Goal: Communication & Community: Answer question/provide support

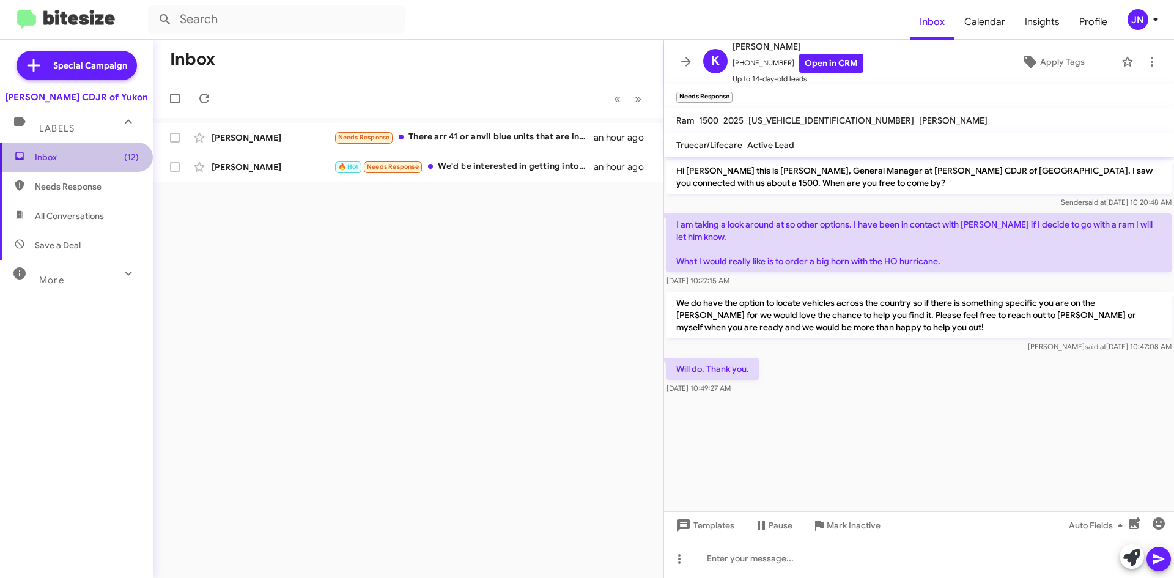
click at [79, 154] on span "Inbox (12)" at bounding box center [87, 157] width 104 height 12
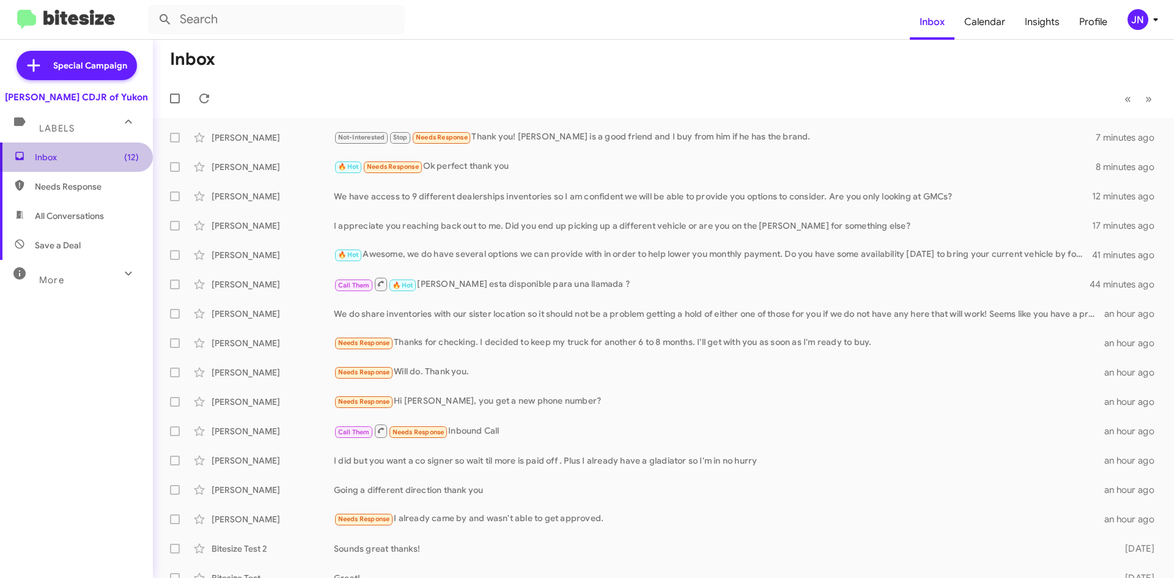
click at [79, 154] on span "Inbox (12)" at bounding box center [87, 157] width 104 height 12
click at [128, 155] on span "(12)" at bounding box center [131, 157] width 15 height 12
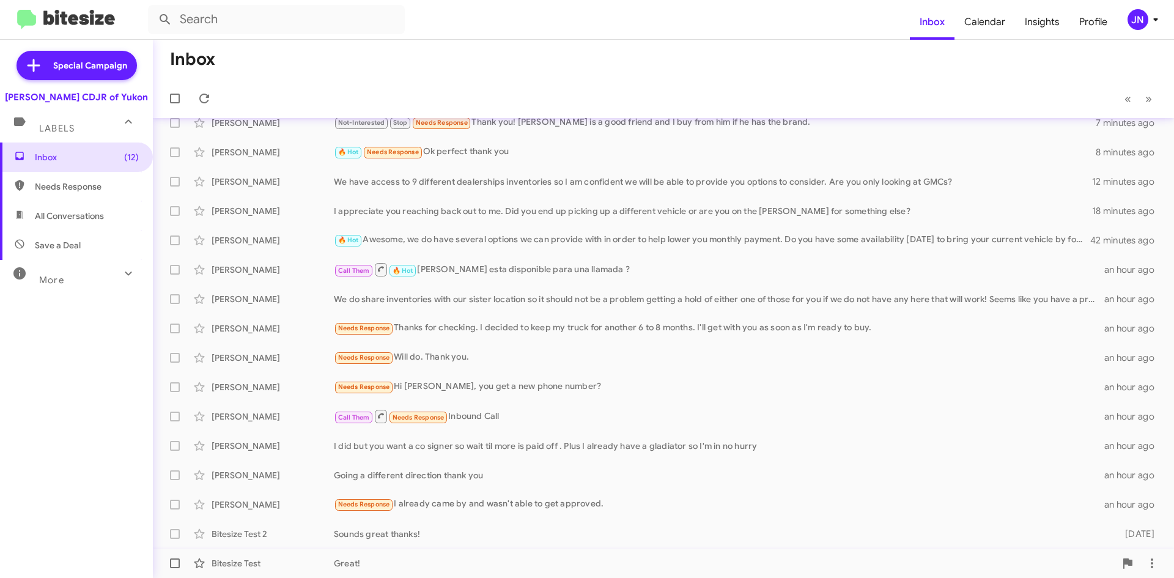
click at [372, 562] on div "Great!" at bounding box center [725, 563] width 782 height 12
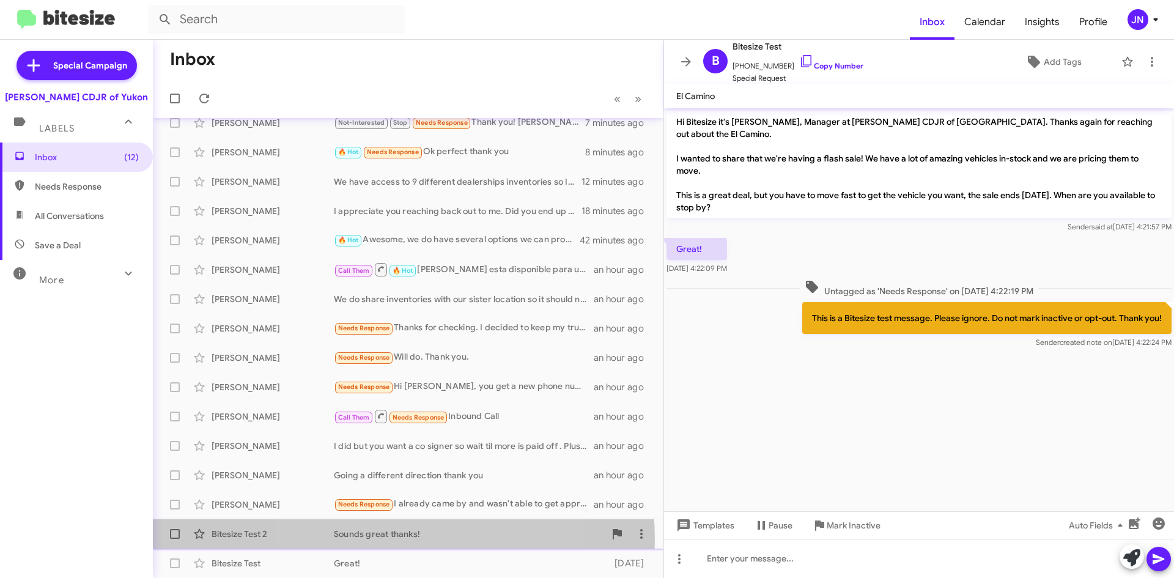
click at [387, 539] on div "Sounds great thanks!" at bounding box center [469, 534] width 271 height 12
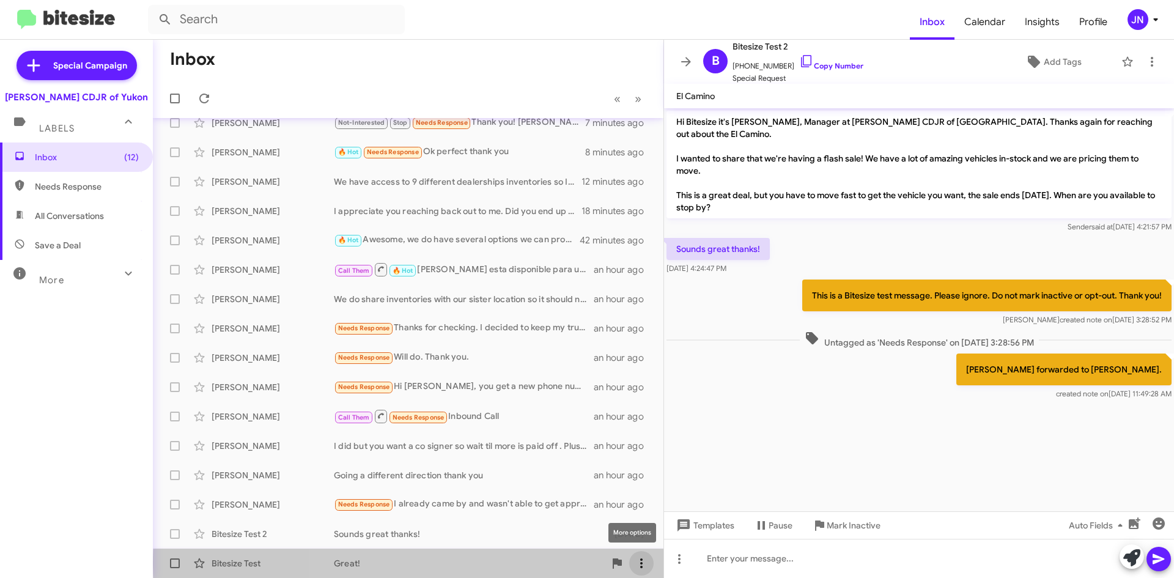
click at [640, 564] on icon at bounding box center [641, 563] width 2 height 10
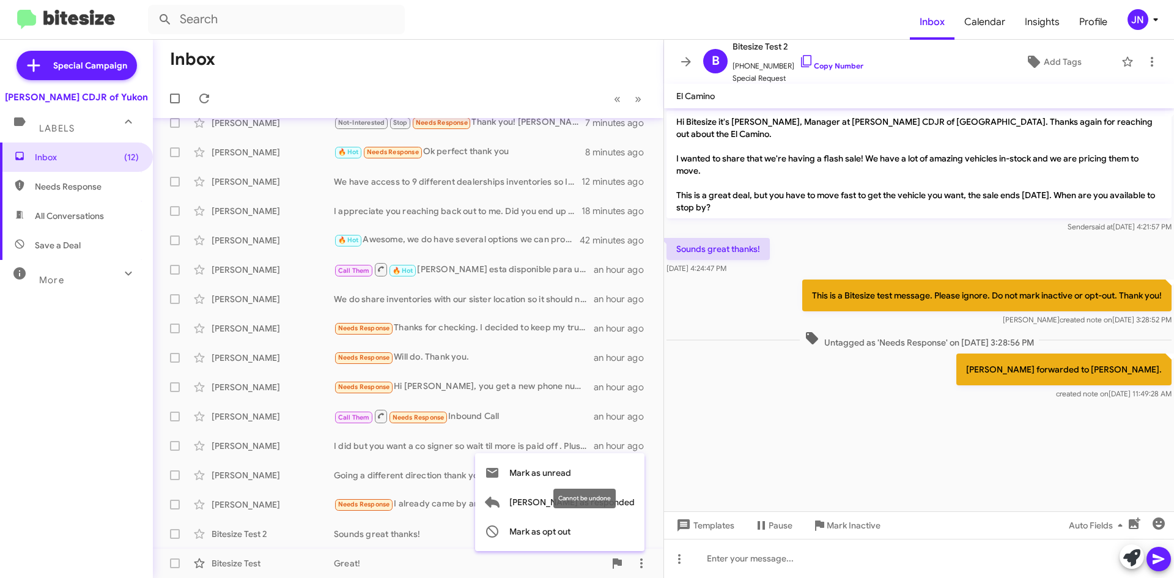
click at [581, 506] on div "Cannot be undone" at bounding box center [584, 499] width 62 height 20
click at [500, 503] on icon at bounding box center [492, 502] width 15 height 11
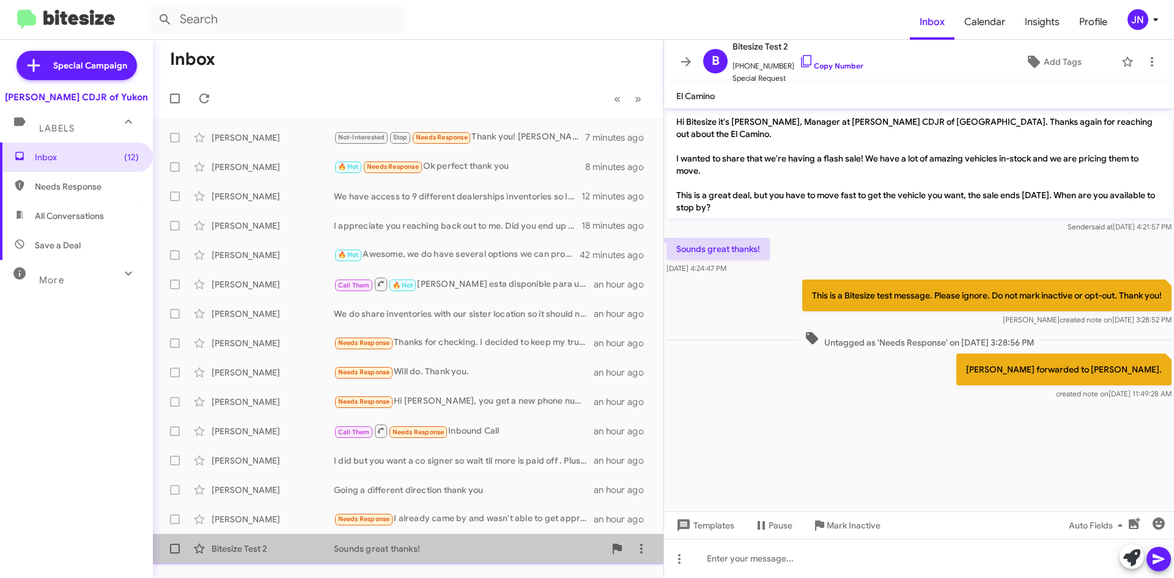
click at [487, 547] on div "Sounds great thanks!" at bounding box center [469, 548] width 271 height 12
click at [536, 550] on div "Sounds great thanks!" at bounding box center [469, 548] width 271 height 12
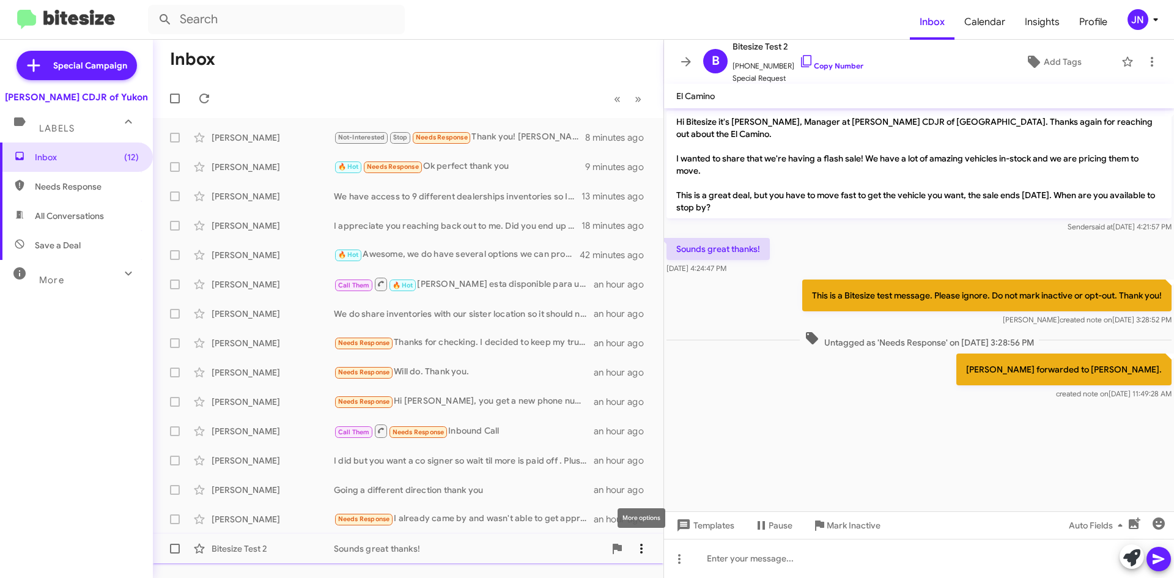
click at [642, 547] on icon at bounding box center [641, 548] width 15 height 15
click at [610, 486] on span "[PERSON_NAME] as responded" at bounding box center [581, 487] width 125 height 29
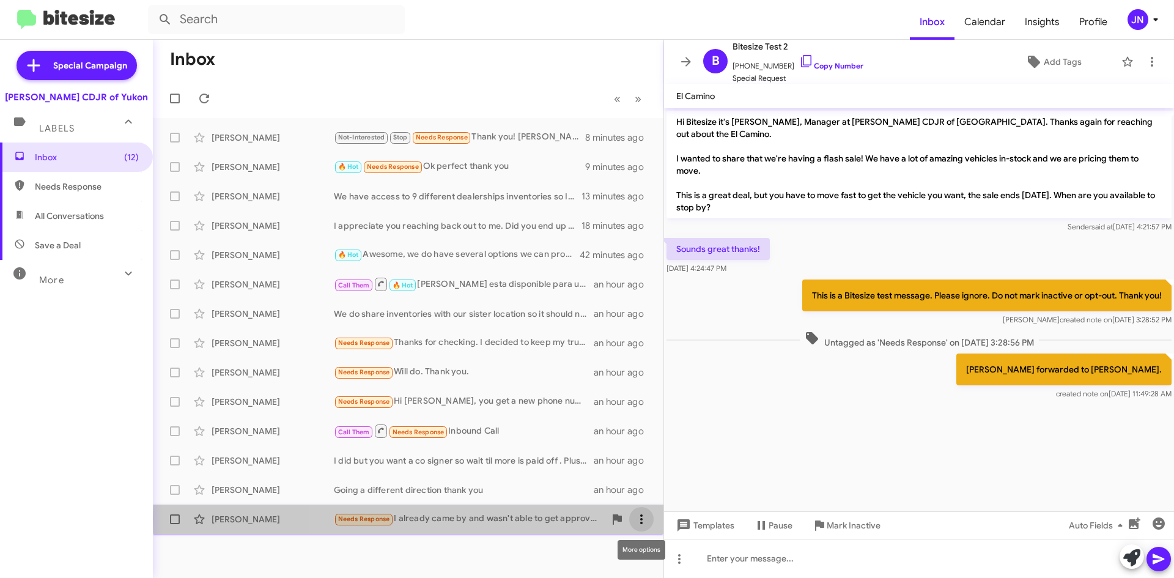
click at [644, 519] on icon at bounding box center [641, 519] width 15 height 15
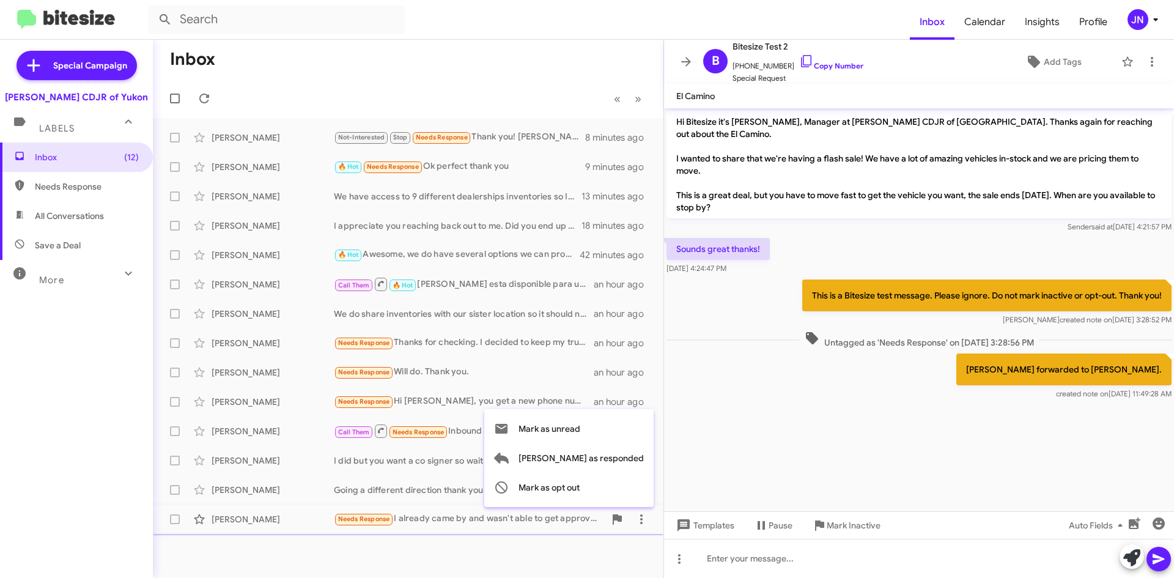
click at [467, 547] on div at bounding box center [587, 289] width 1174 height 578
click at [892, 439] on cdk-virtual-scroll-viewport "Hi Bitesize it's [PERSON_NAME], Manager at [PERSON_NAME] CDJR of [GEOGRAPHIC_DA…" at bounding box center [919, 309] width 510 height 403
click at [99, 276] on div "More" at bounding box center [64, 275] width 109 height 23
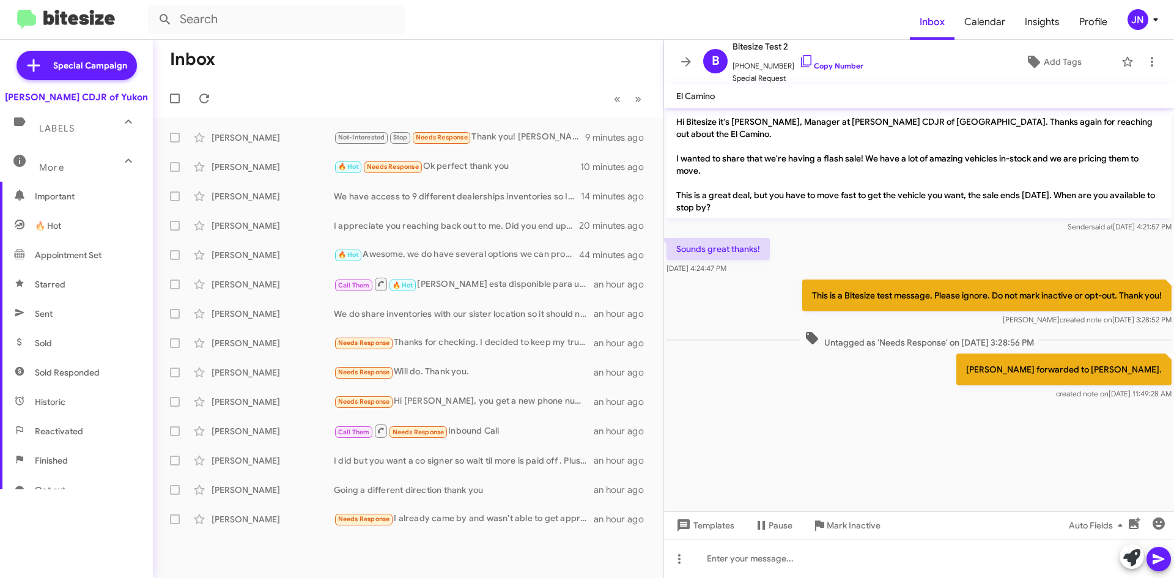
scroll to position [143, 0]
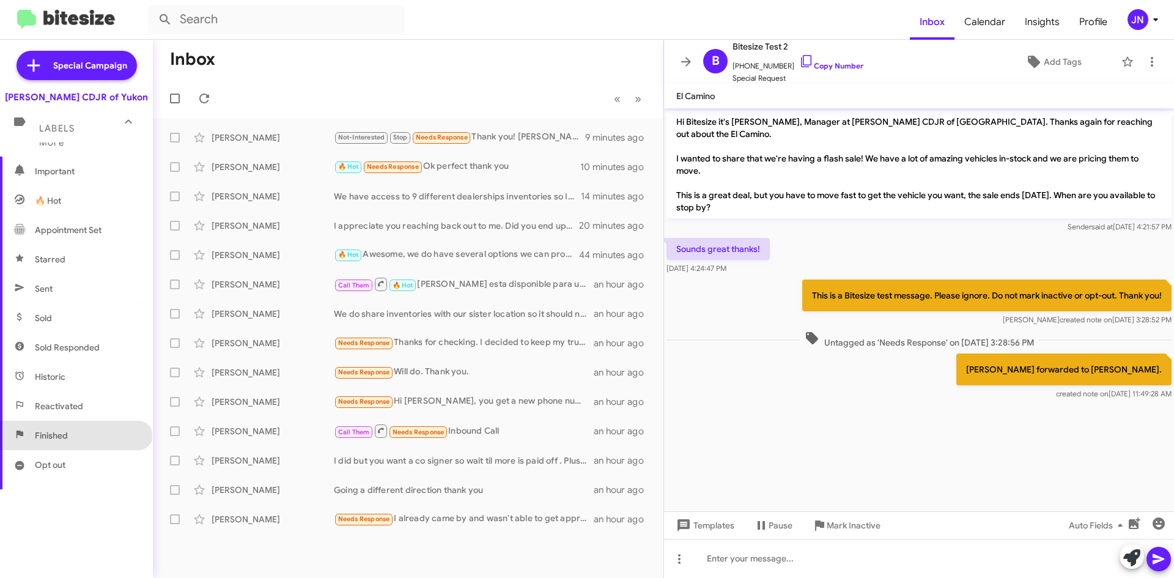
click at [75, 438] on span "Finished" at bounding box center [76, 435] width 153 height 29
type input "in:finished"
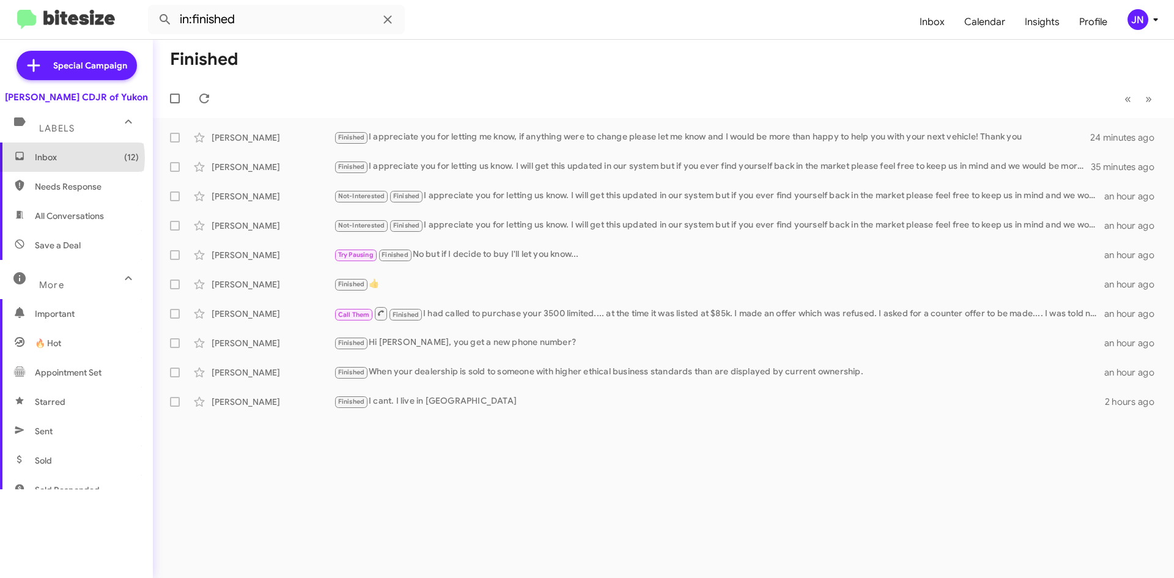
click at [65, 158] on span "Inbox (12)" at bounding box center [87, 157] width 104 height 12
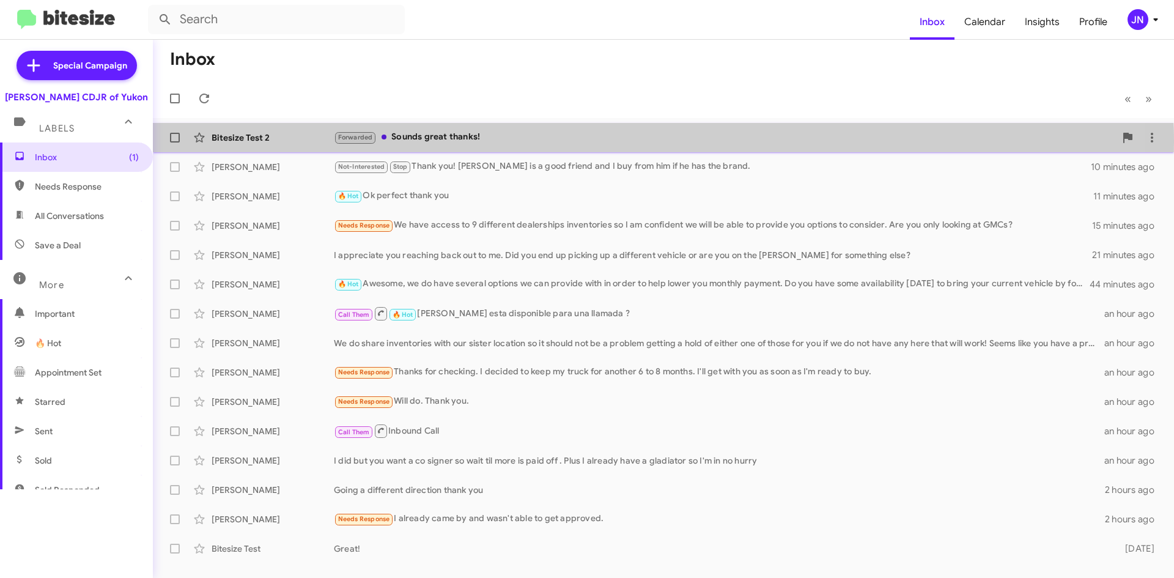
click at [538, 142] on div "Forwarded Sounds great thanks!" at bounding box center [725, 137] width 782 height 14
